Goal: Find specific page/section: Find specific page/section

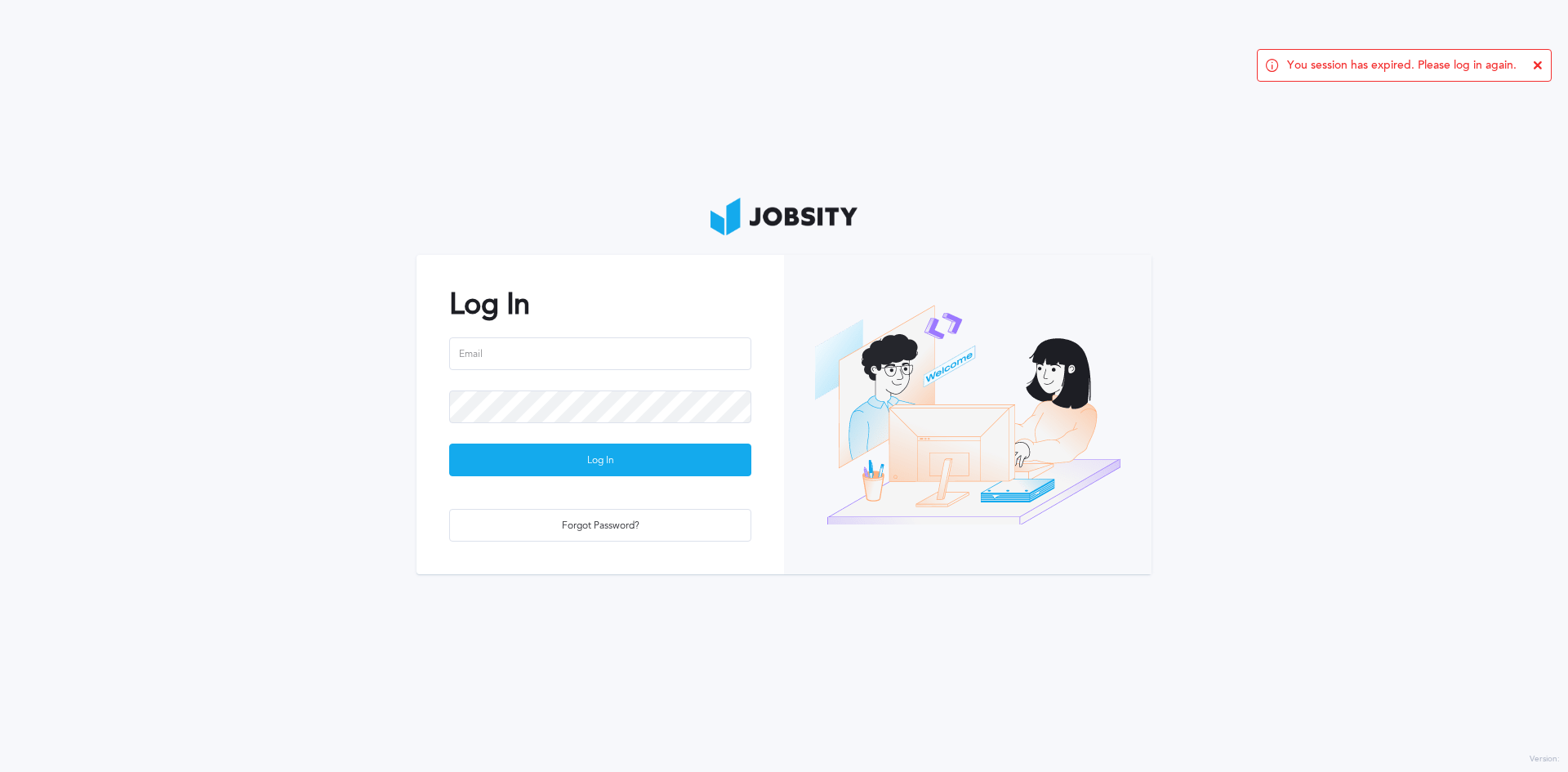
click at [97, 222] on section "Log In Log In Forgot Password?" at bounding box center [784, 386] width 1568 height 772
click at [617, 354] on input "email" at bounding box center [601, 353] width 302 height 32
type input "[EMAIL_ADDRESS][PERSON_NAME][DOMAIN_NAME]"
click at [449, 443] on button "Log In" at bounding box center [601, 459] width 302 height 32
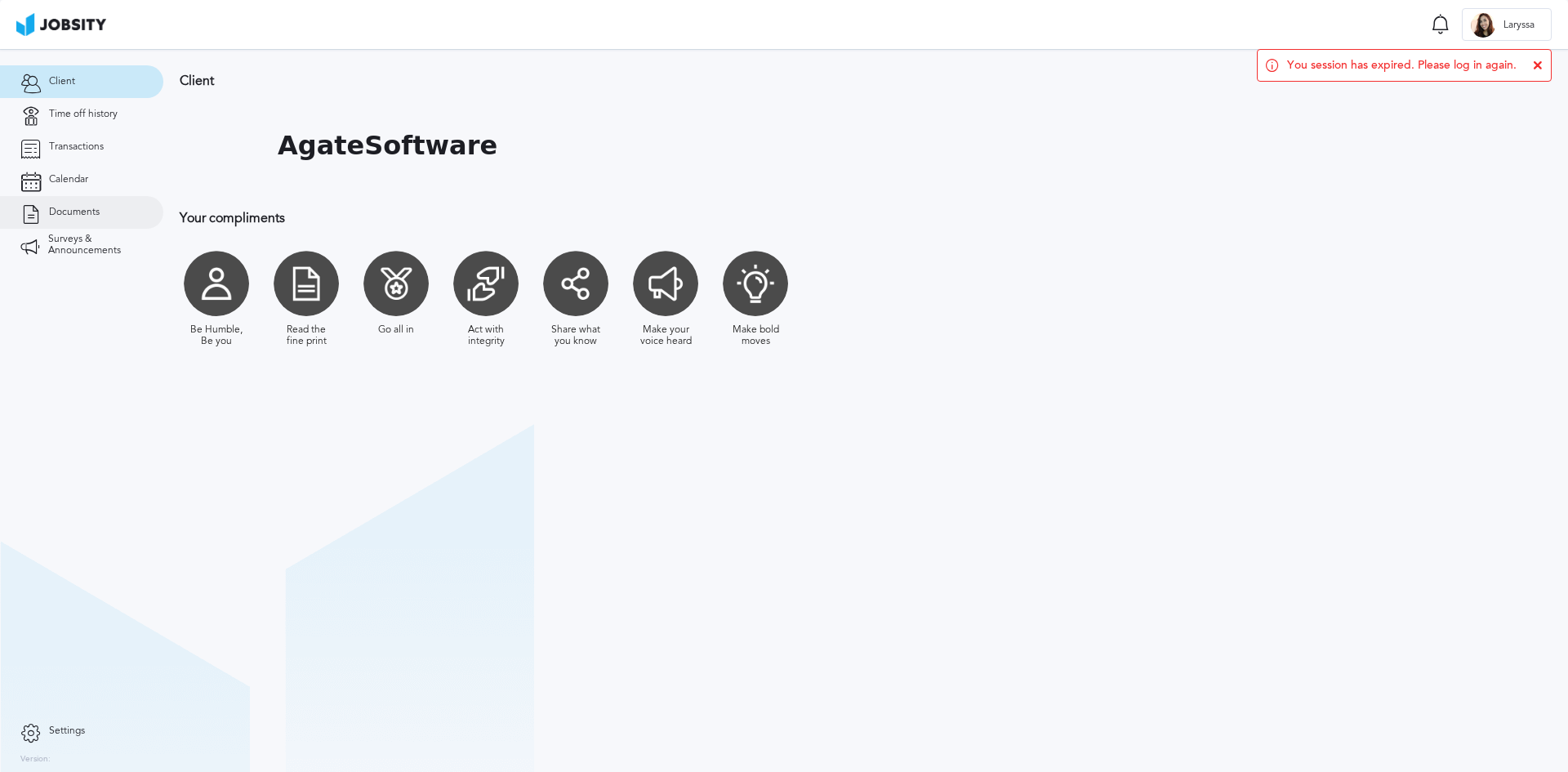
click at [116, 206] on link "Documents" at bounding box center [82, 211] width 163 height 32
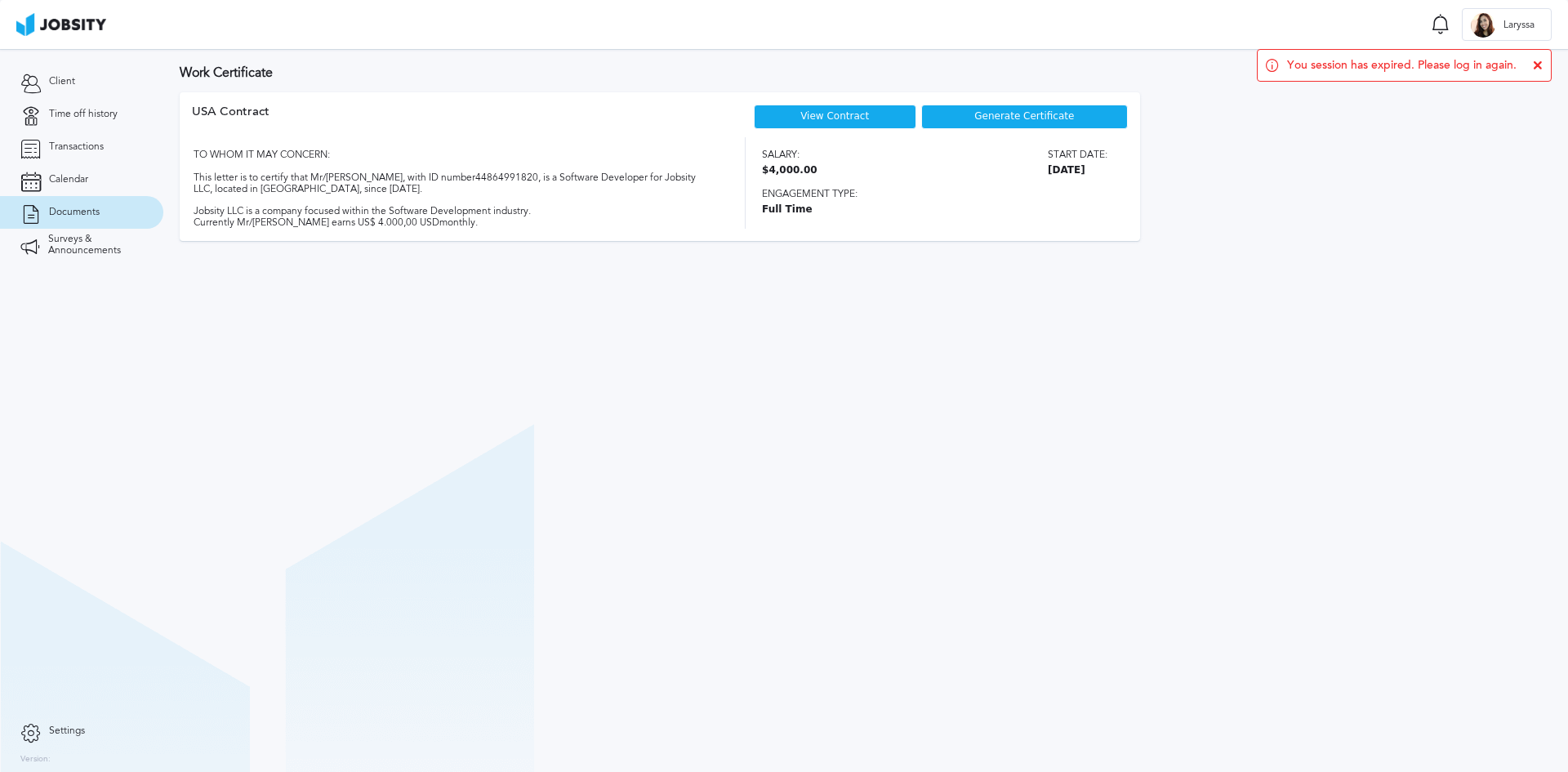
click at [889, 110] on div "View Contract" at bounding box center [834, 117] width 162 height 24
click at [848, 114] on link "View Contract" at bounding box center [834, 116] width 69 height 11
